Goal: Task Accomplishment & Management: Manage account settings

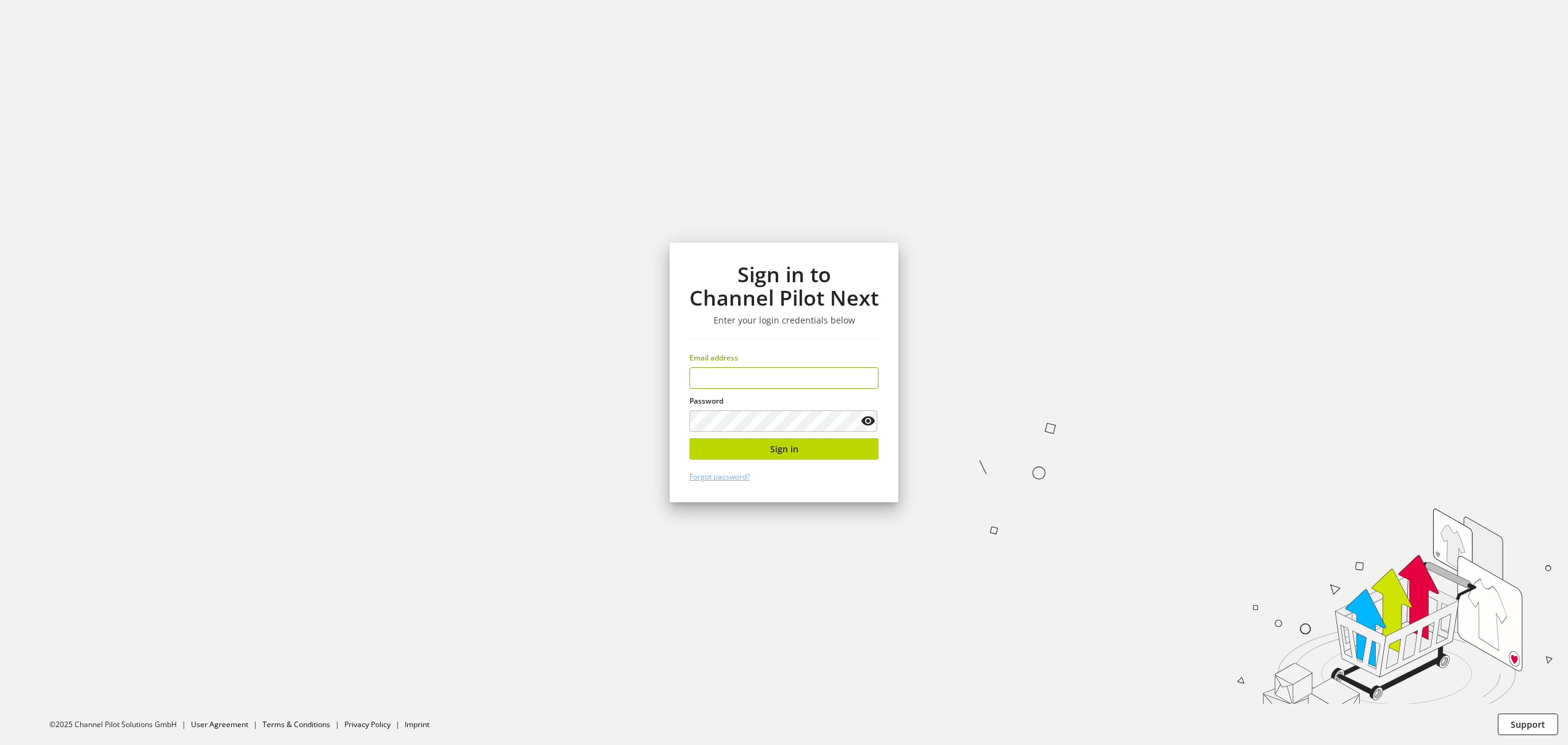
click at [746, 378] on input "email" at bounding box center [784, 377] width 189 height 21
type input "**********"
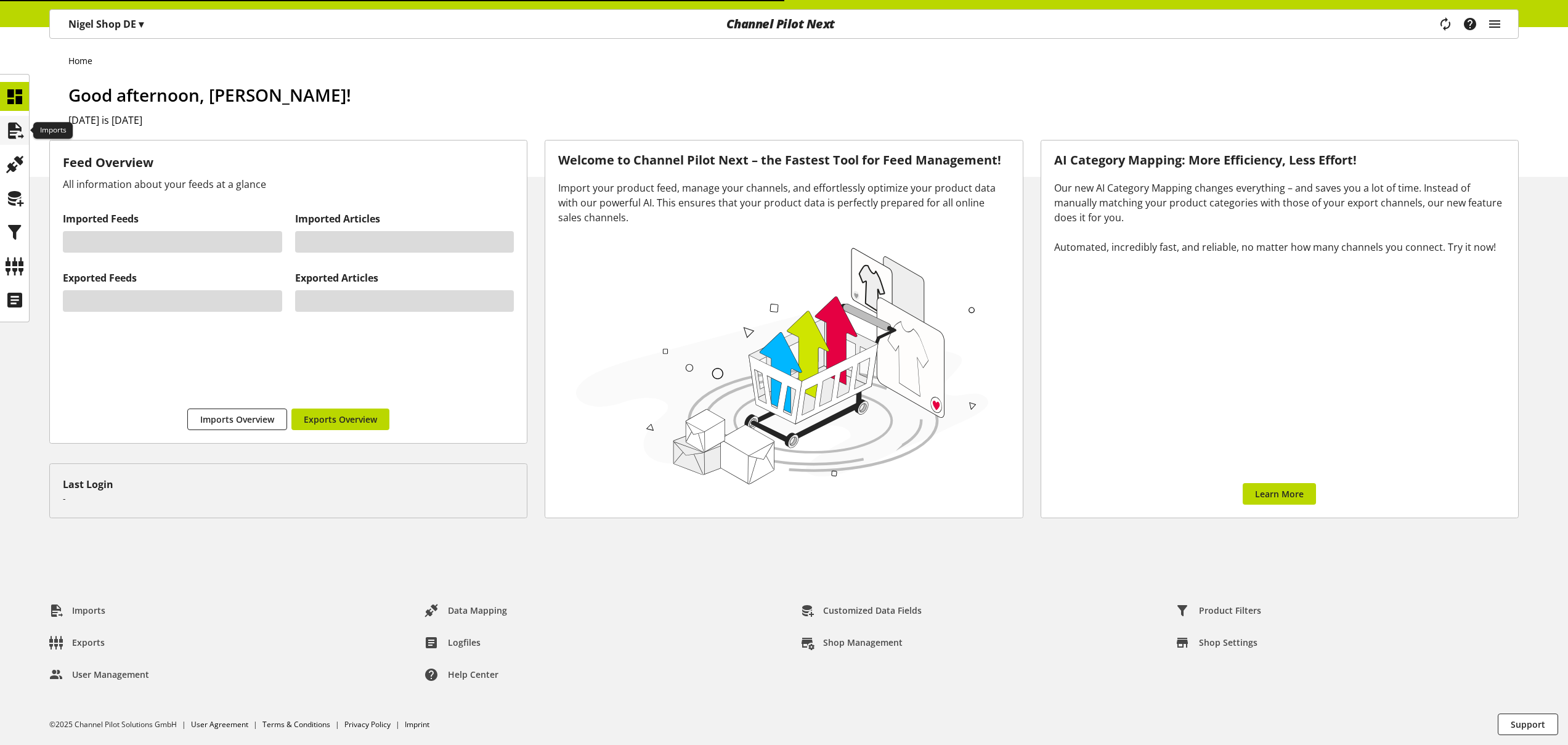
click at [13, 135] on icon at bounding box center [14, 130] width 20 height 24
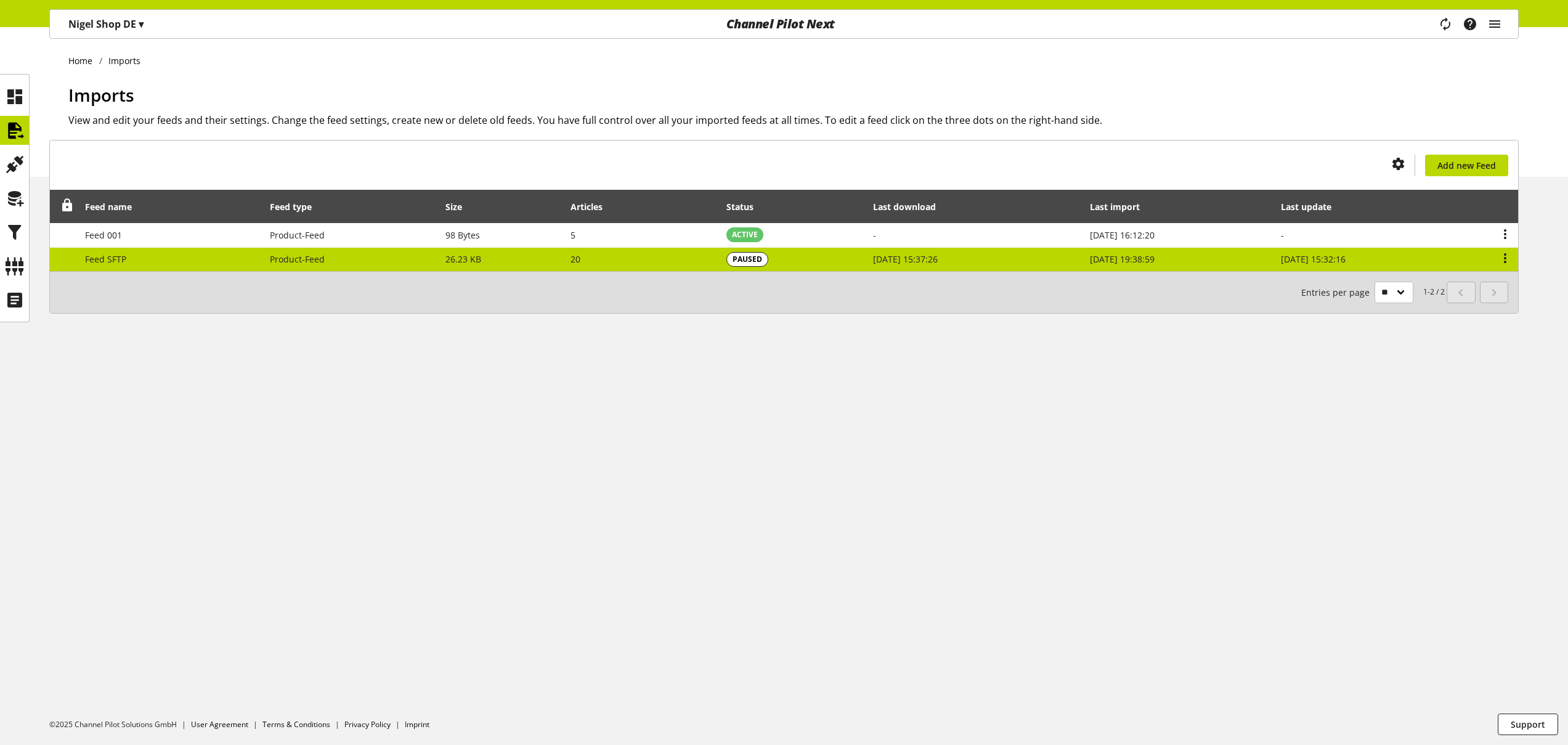
click at [258, 261] on td "Feed SFTP" at bounding box center [170, 260] width 185 height 24
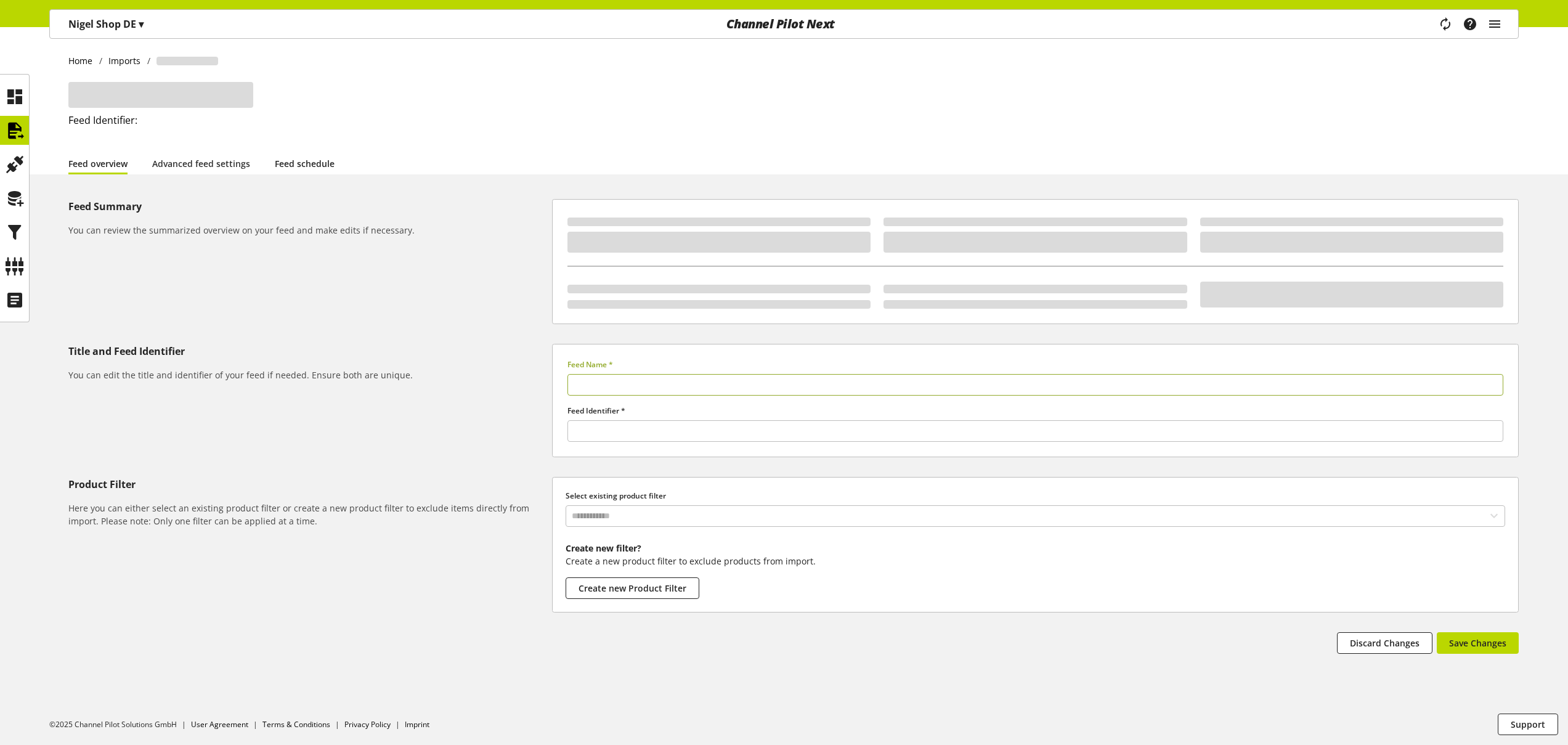
click at [302, 158] on link "Feed schedule" at bounding box center [305, 164] width 60 height 13
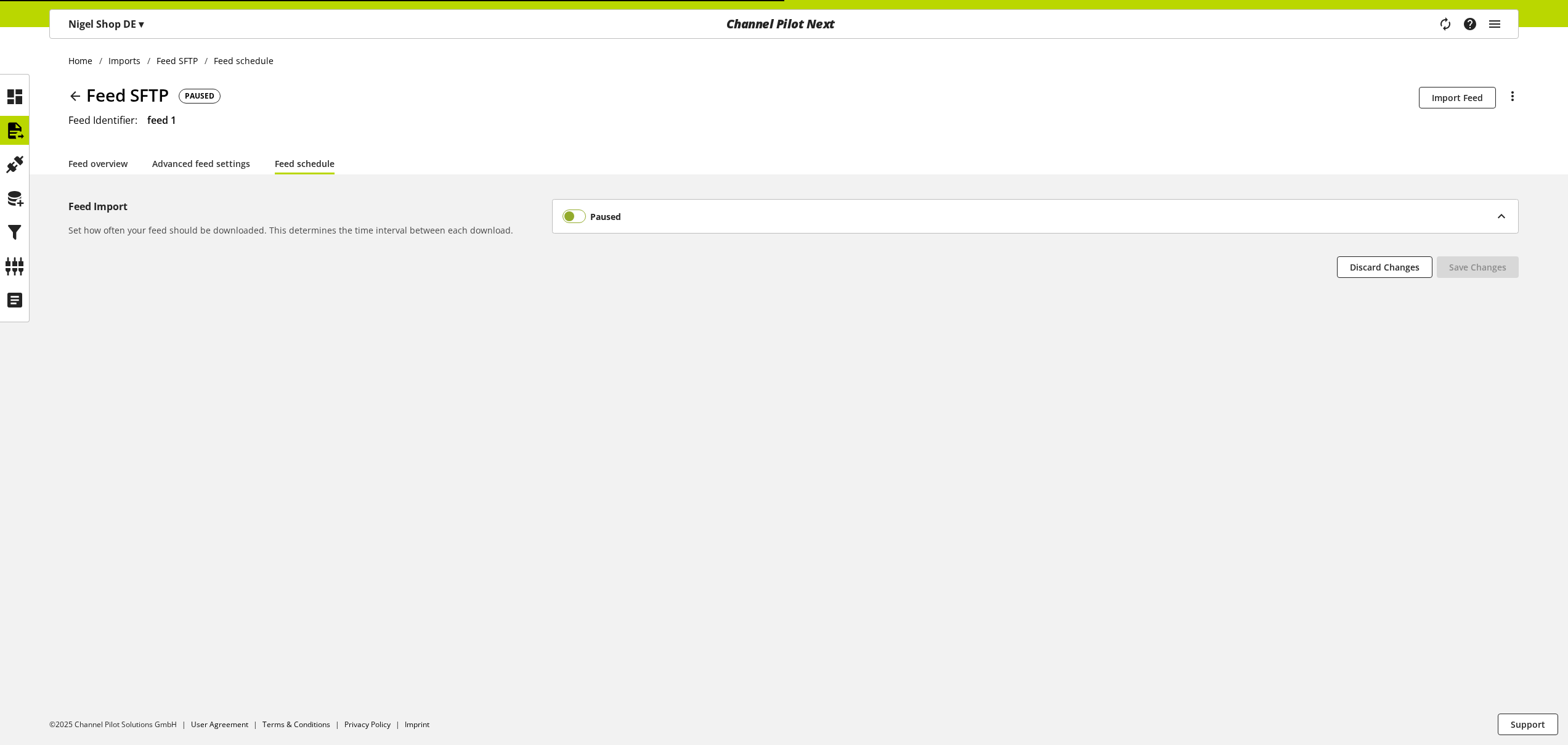
click at [576, 213] on span at bounding box center [574, 216] width 24 height 13
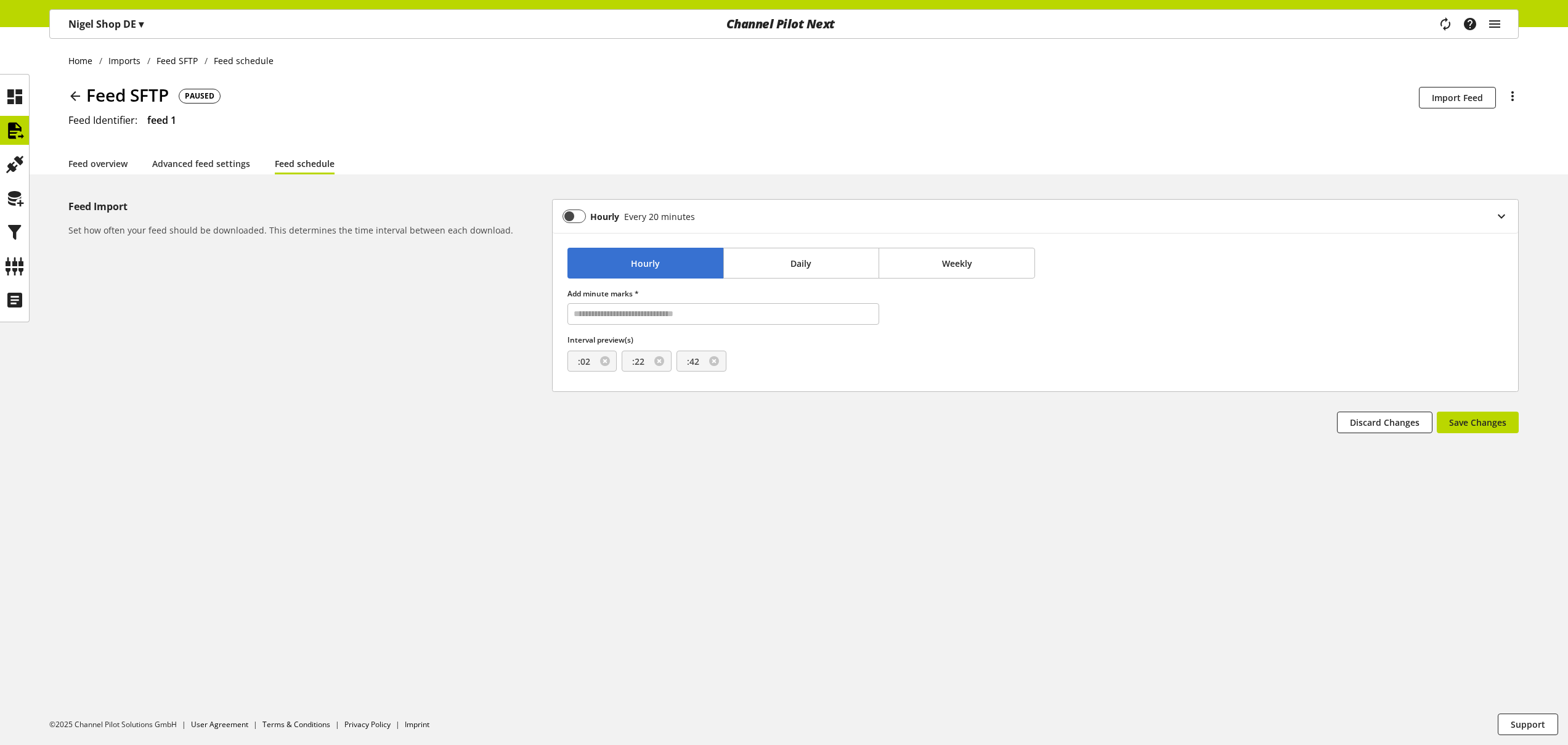
click at [135, 29] on p "[PERSON_NAME] Shop DE ▾" at bounding box center [106, 24] width 75 height 15
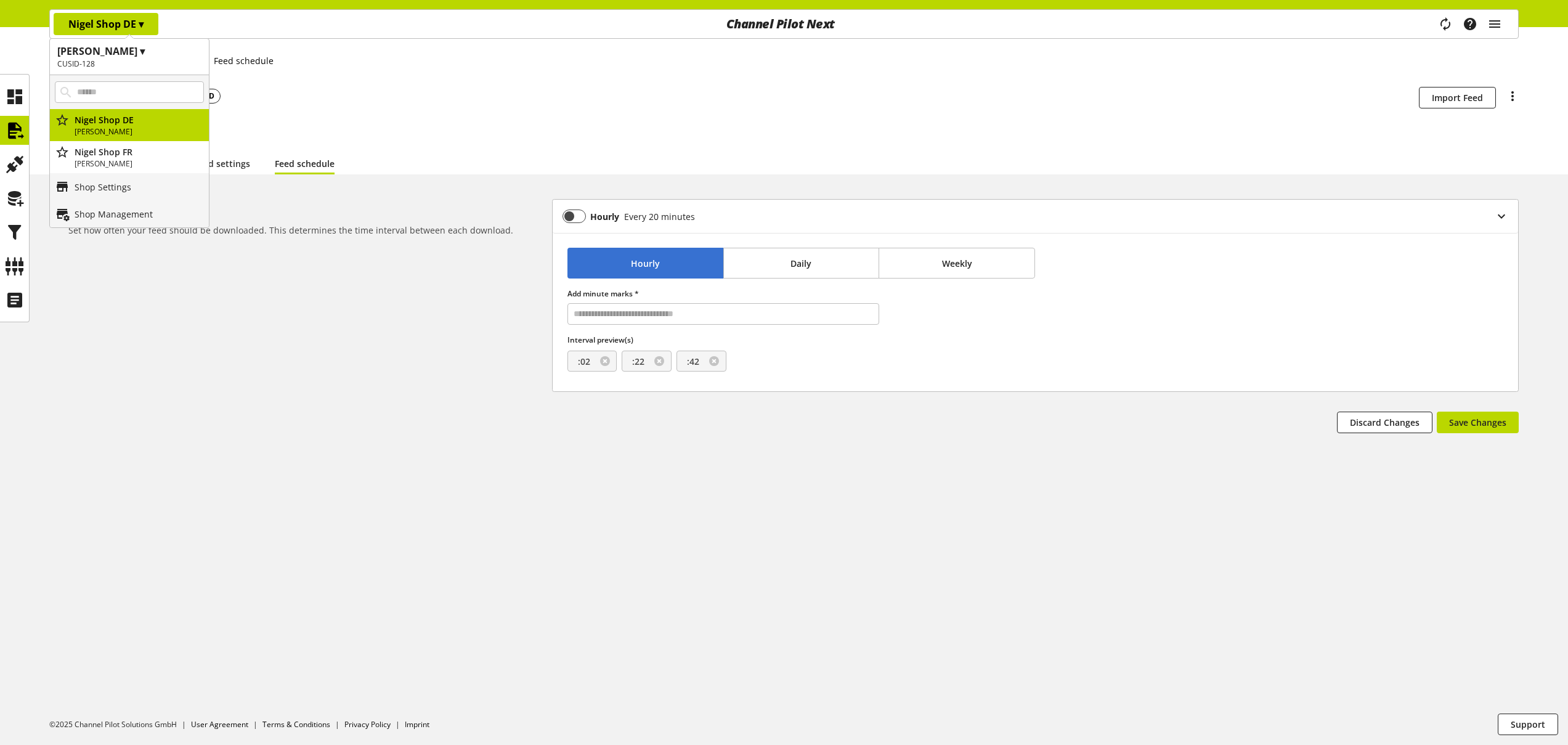
click at [480, 82] on div "Feed SFTP PAUSED Schedulability is disabled for this feed Import Feed There are…" at bounding box center [794, 97] width 1451 height 31
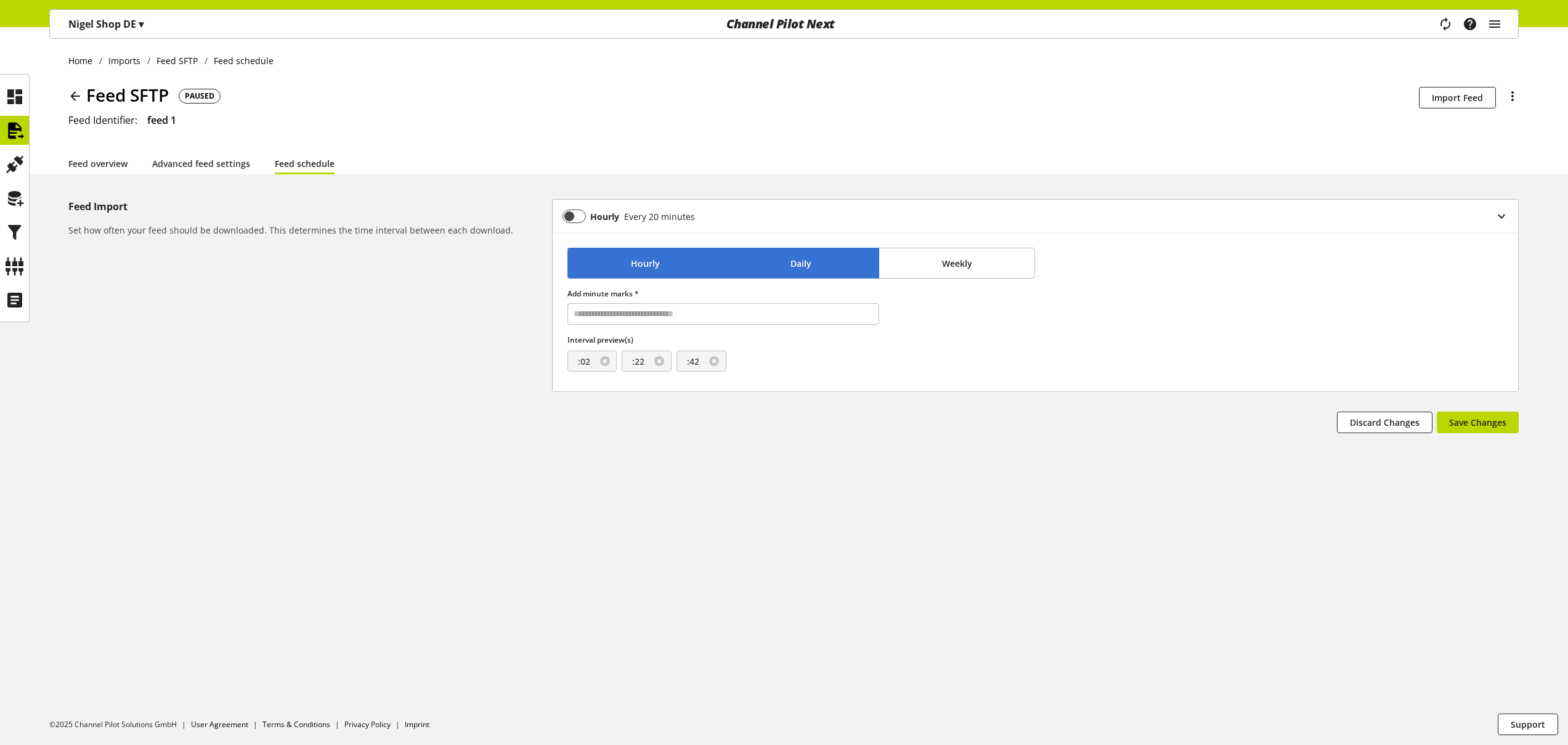
click at [779, 256] on button "Daily" at bounding box center [801, 263] width 157 height 31
